Goal: Download file/media

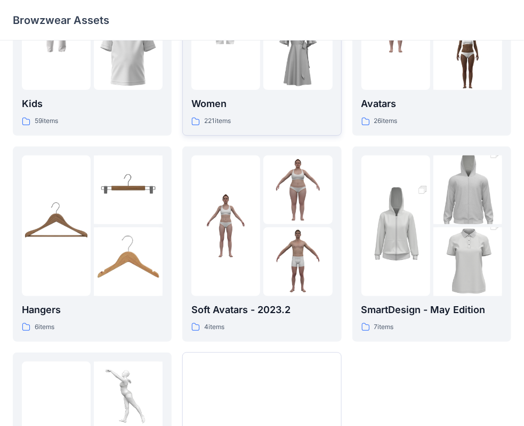
scroll to position [160, 0]
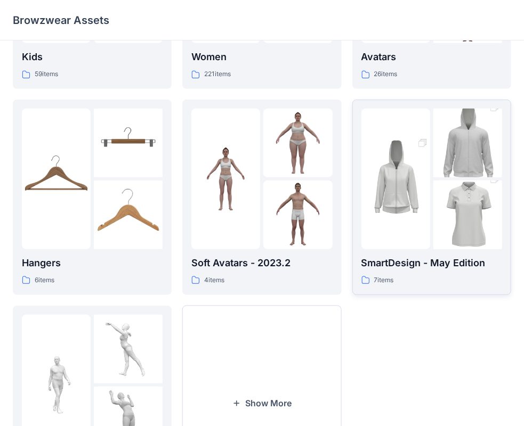
click at [399, 239] on div at bounding box center [395, 179] width 69 height 141
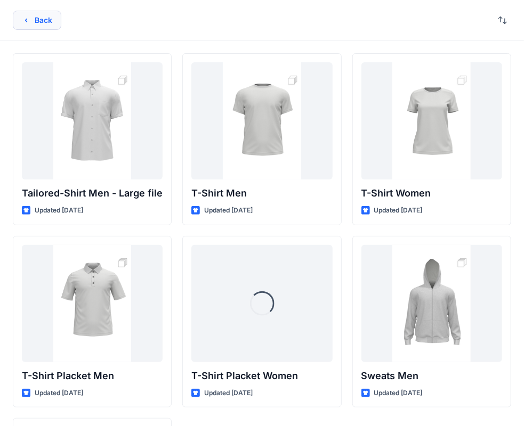
click at [39, 22] on button "Back" at bounding box center [37, 20] width 48 height 19
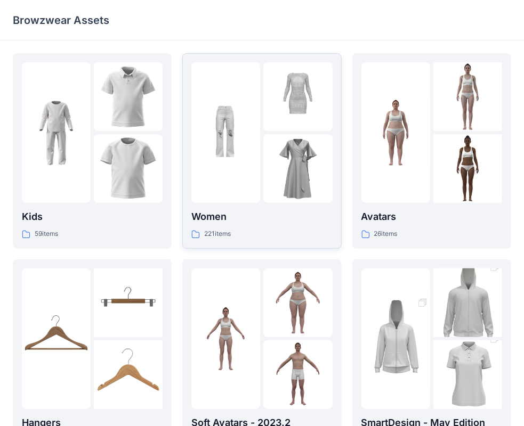
click at [301, 173] on img at bounding box center [297, 168] width 69 height 69
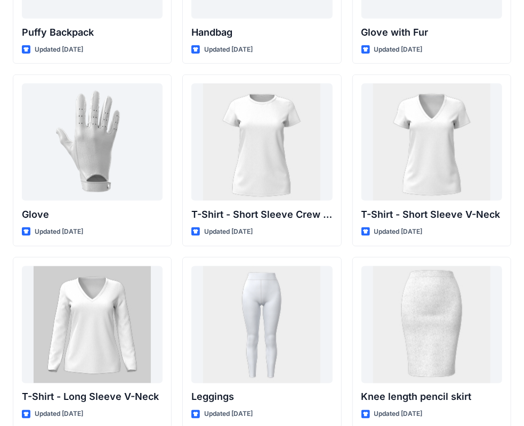
scroll to position [8368, 0]
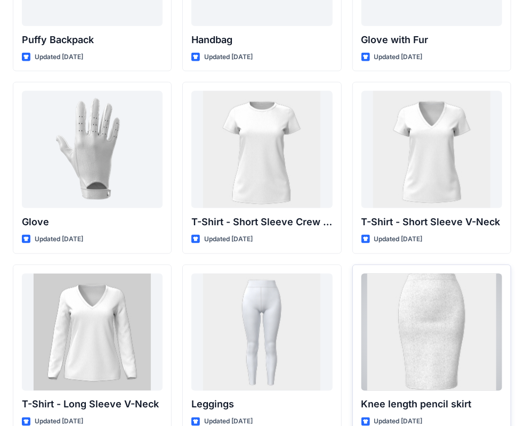
click at [432, 296] on div at bounding box center [431, 332] width 141 height 117
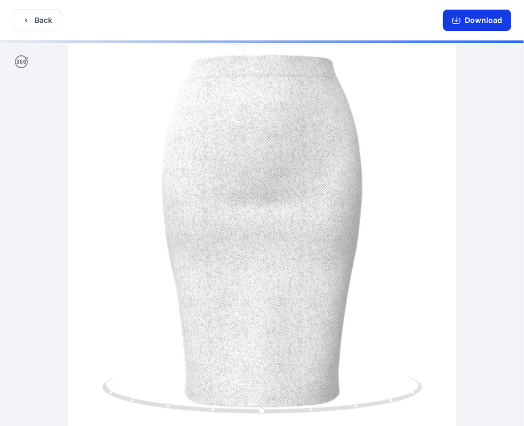
click at [465, 27] on button "Download" at bounding box center [477, 20] width 68 height 21
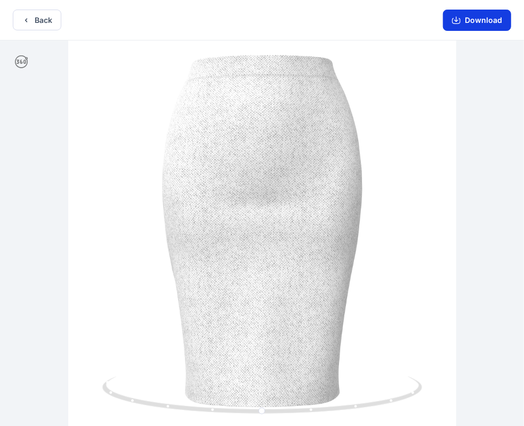
click at [478, 18] on button "Download" at bounding box center [477, 20] width 68 height 21
